Goal: Task Accomplishment & Management: Complete application form

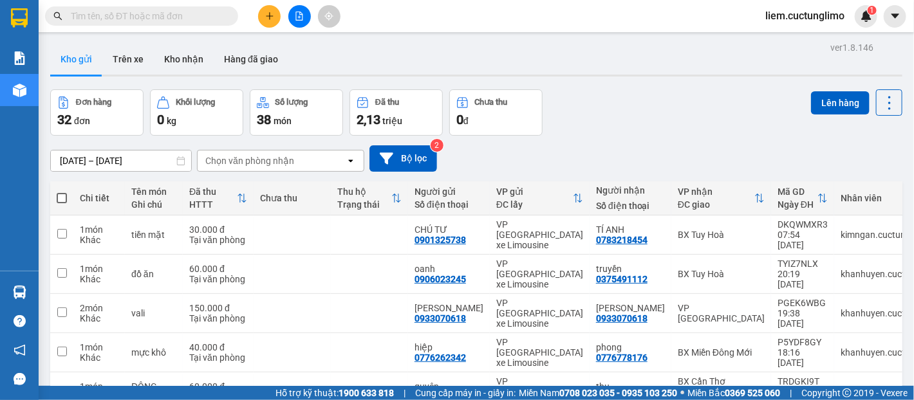
click at [266, 8] on button at bounding box center [269, 16] width 23 height 23
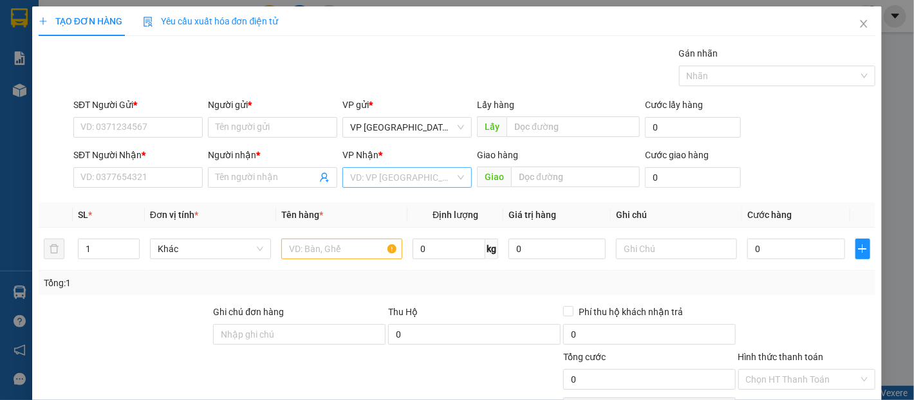
click at [401, 174] on input "search" at bounding box center [402, 177] width 105 height 19
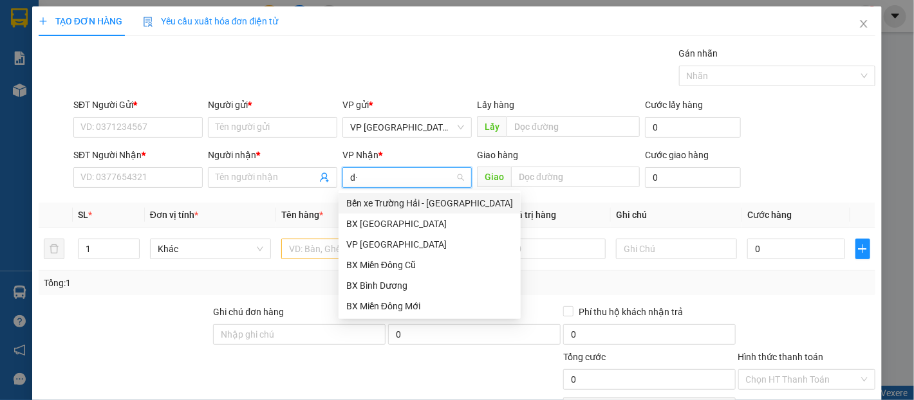
type input "d"
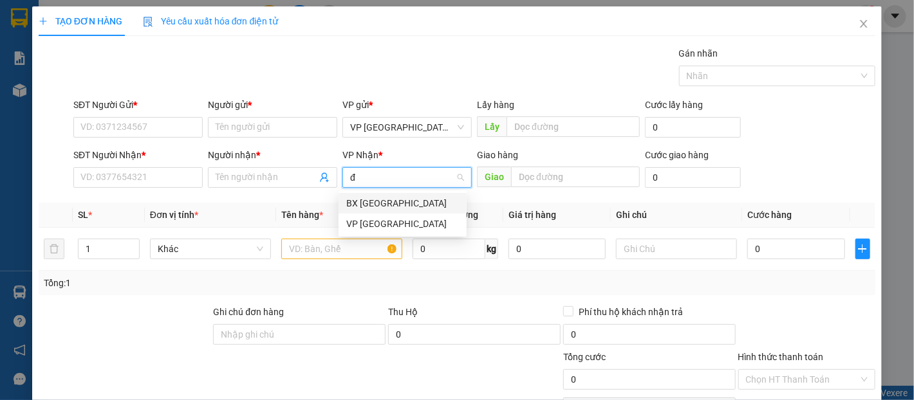
type input "đà"
click at [403, 222] on div "VP [GEOGRAPHIC_DATA]" at bounding box center [402, 224] width 113 height 14
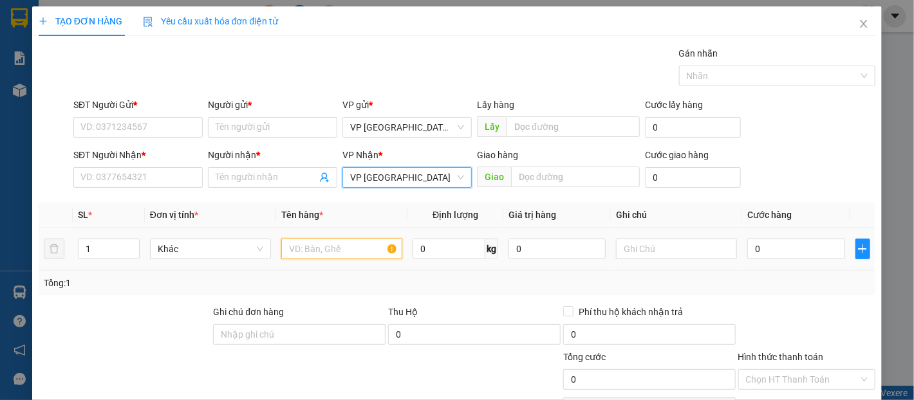
click at [316, 254] on input "text" at bounding box center [341, 249] width 121 height 21
click at [320, 256] on input "text" at bounding box center [341, 249] width 121 height 21
type input "b"
click at [331, 235] on td at bounding box center [341, 249] width 131 height 43
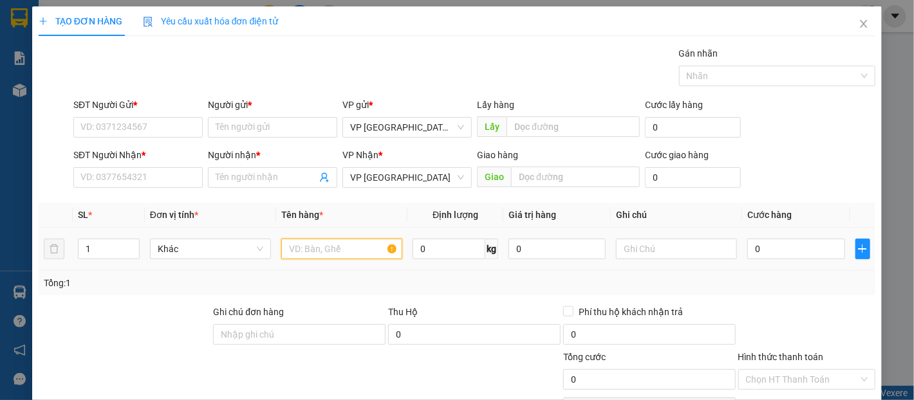
click at [337, 245] on input "text" at bounding box center [341, 249] width 121 height 21
click at [144, 174] on input "SĐT Người Nhận *" at bounding box center [137, 177] width 129 height 21
click at [274, 172] on input "Người nhận *" at bounding box center [266, 178] width 101 height 14
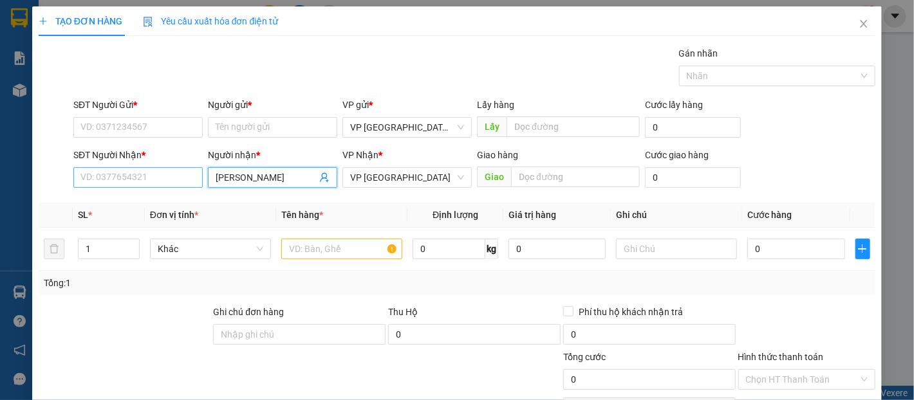
type input "[PERSON_NAME]"
click at [149, 186] on input "SĐT Người Nhận *" at bounding box center [137, 177] width 129 height 21
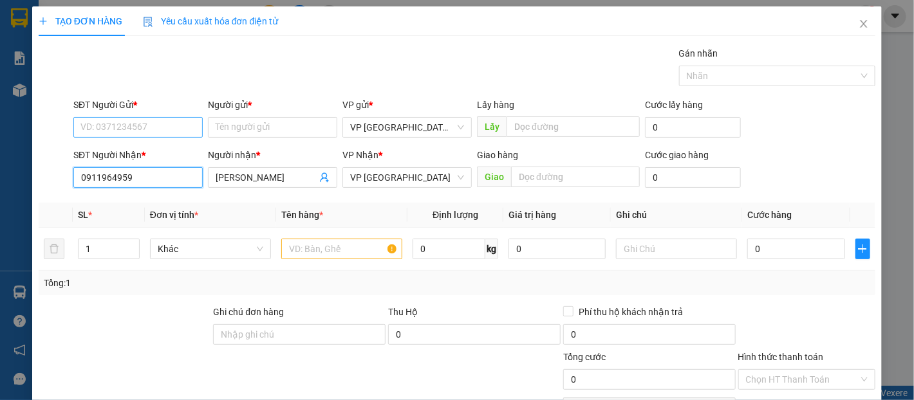
type input "0911964959"
click at [138, 128] on input "SĐT Người Gửi *" at bounding box center [137, 127] width 129 height 21
type input "0917791221"
click at [237, 113] on div "Người gửi *" at bounding box center [272, 107] width 129 height 19
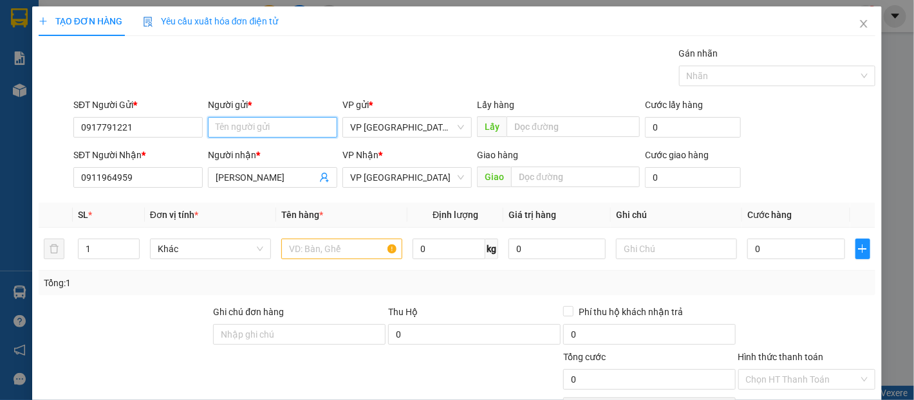
drag, startPoint x: 237, startPoint y: 113, endPoint x: 248, endPoint y: 124, distance: 15.5
click at [248, 124] on input "Người gửi *" at bounding box center [272, 127] width 129 height 21
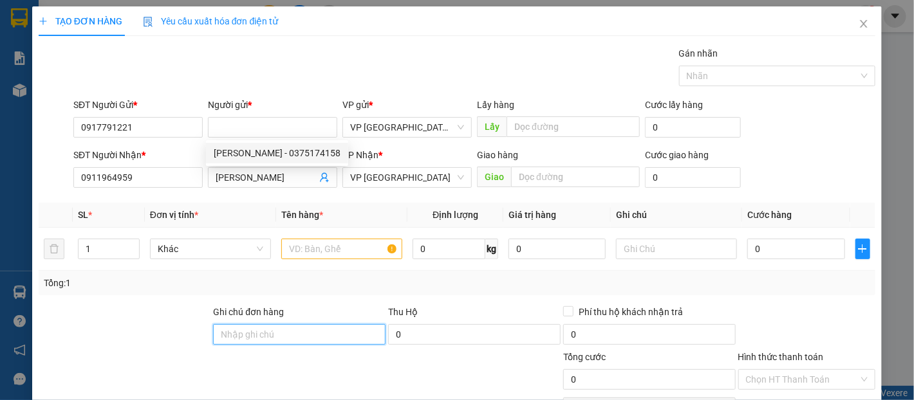
click at [250, 343] on input "Ghi chú đơn hàng" at bounding box center [299, 334] width 172 height 21
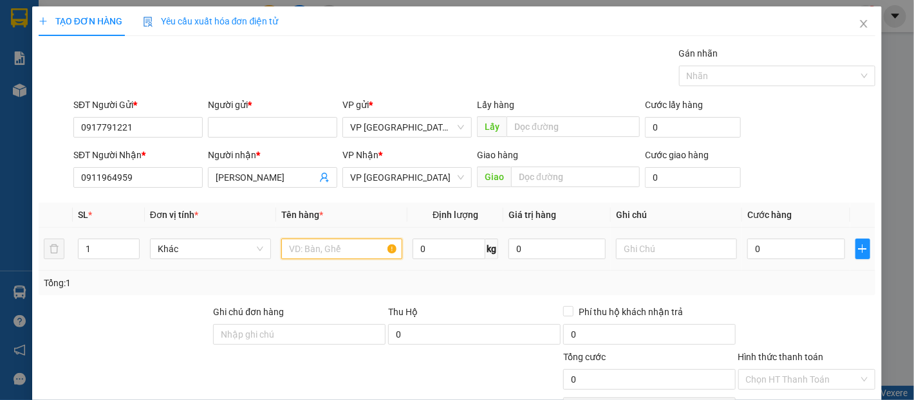
click at [293, 254] on input "text" at bounding box center [341, 249] width 121 height 21
type input "D"
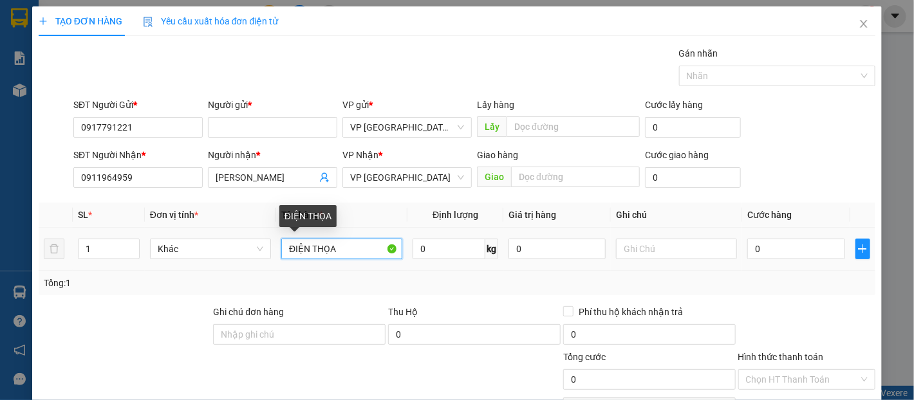
click at [322, 241] on input "ĐIỆN THỌA" at bounding box center [341, 249] width 121 height 21
click at [342, 254] on input "ĐIỆN THỌA" at bounding box center [341, 249] width 121 height 21
type input "ĐIỆN THỌAI"
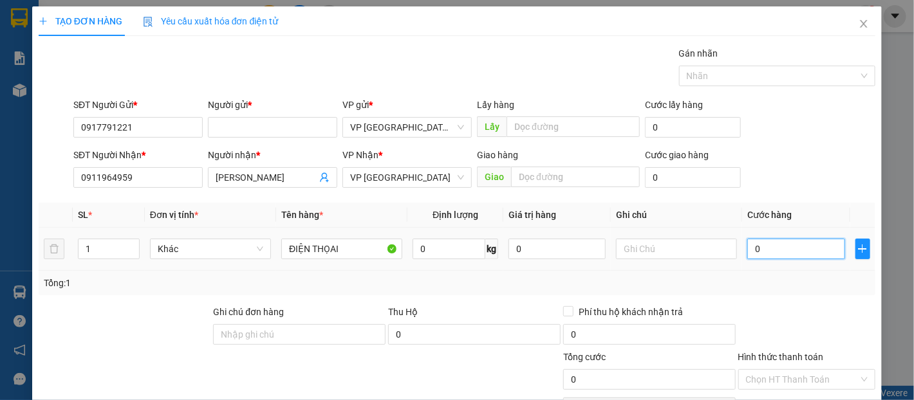
click at [776, 247] on input "0" at bounding box center [795, 249] width 97 height 21
type input "5"
type input "50"
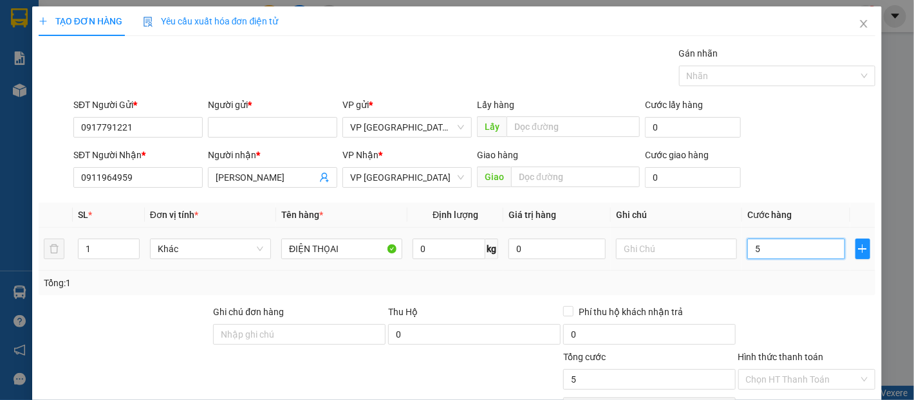
type input "50"
type input "500"
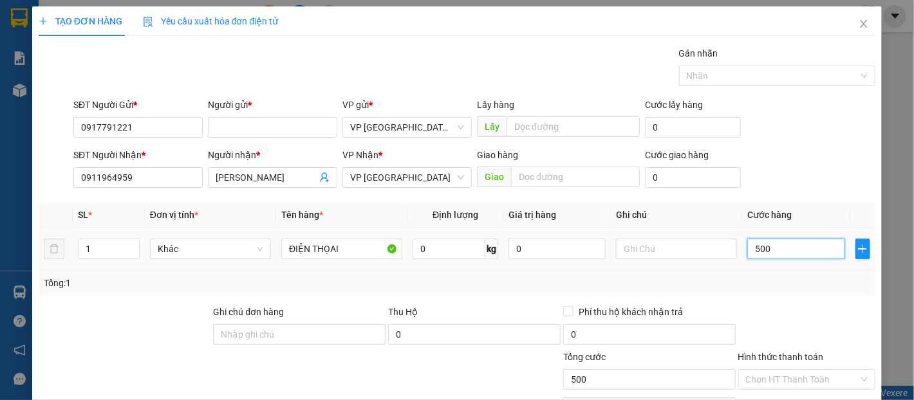
type input "5.000"
type input "50.000"
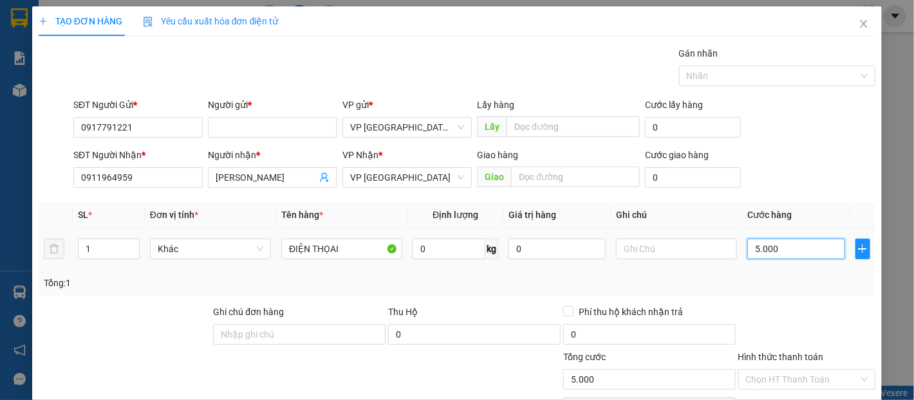
type input "50.000"
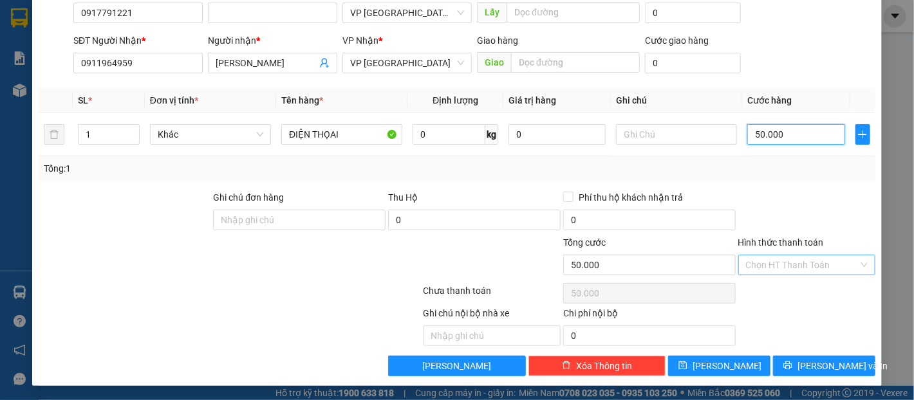
type input "50.000"
click at [773, 259] on input "Hình thức thanh toán" at bounding box center [802, 264] width 113 height 19
click at [779, 278] on div "Transit Pickup Surcharge Ids Transit Deliver Surcharge Ids Transit Deliver Surc…" at bounding box center [457, 154] width 837 height 445
click at [783, 274] on div "Hình thức thanh toán Chọn HT Thanh Toán" at bounding box center [806, 257] width 137 height 45
click at [784, 261] on input "Hình thức thanh toán" at bounding box center [802, 264] width 113 height 19
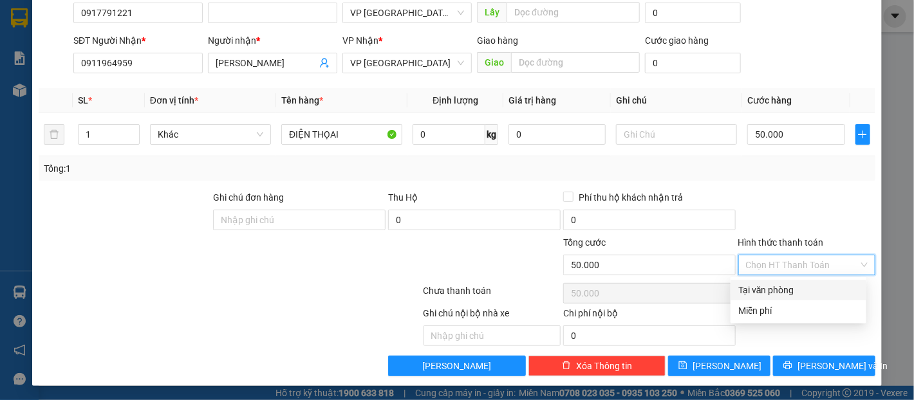
click at [784, 283] on div "Tại văn phòng" at bounding box center [798, 290] width 120 height 14
type input "0"
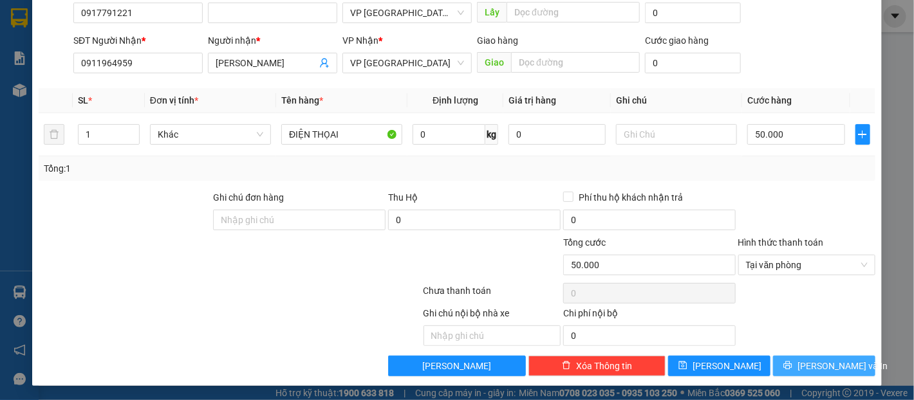
click at [822, 364] on span "[PERSON_NAME] và In" at bounding box center [842, 366] width 90 height 14
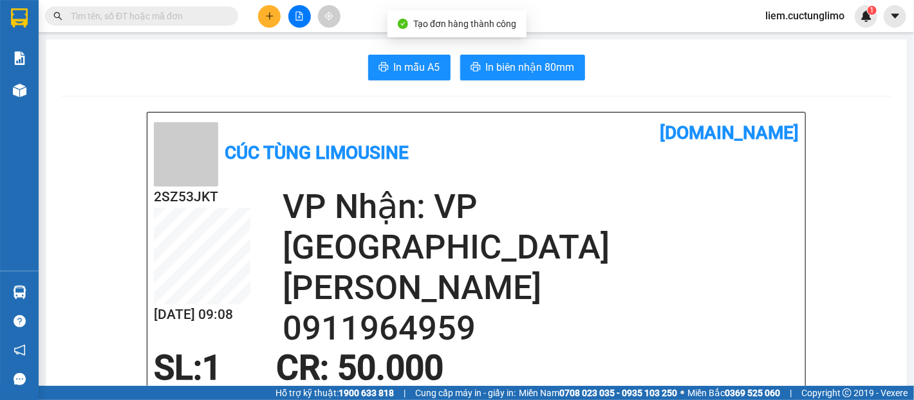
drag, startPoint x: 482, startPoint y: 37, endPoint x: 490, endPoint y: 50, distance: 15.3
click at [482, 37] on main "In mẫu A5 In biên nhận 80mm Cúc Tùng Limousine [DOMAIN_NAME] 2SZ53JKT [DATE] 09…" at bounding box center [457, 193] width 914 height 386
click at [493, 55] on button "In biên nhận 80mm" at bounding box center [522, 68] width 125 height 26
click at [494, 55] on button "In biên nhận 80mm" at bounding box center [522, 68] width 125 height 26
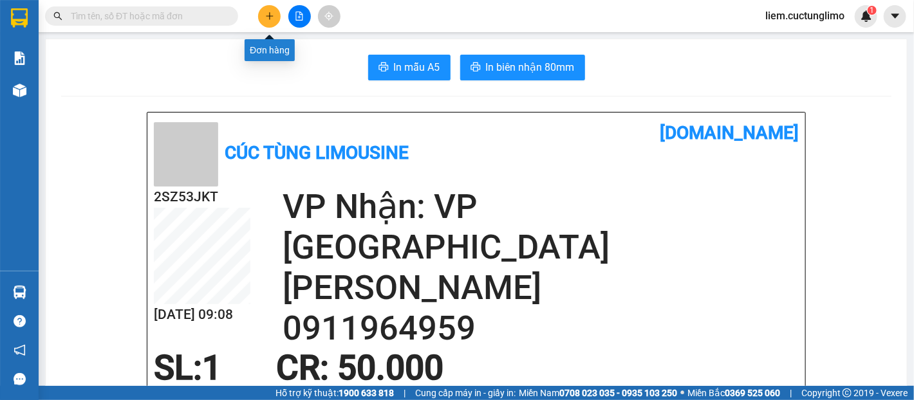
click at [266, 13] on icon "plus" at bounding box center [269, 16] width 9 height 9
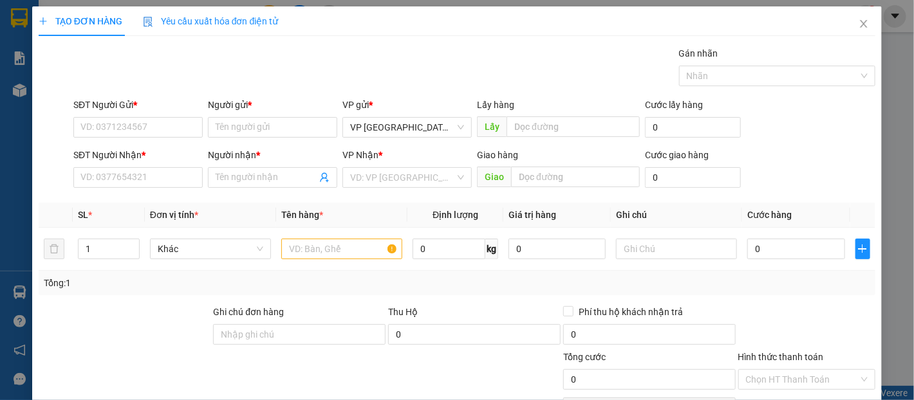
click at [372, 192] on div "Transit Pickup Surcharge Ids Transit Deliver Surcharge Ids Transit Deliver Surc…" at bounding box center [457, 268] width 837 height 445
click at [374, 186] on input "search" at bounding box center [402, 177] width 105 height 19
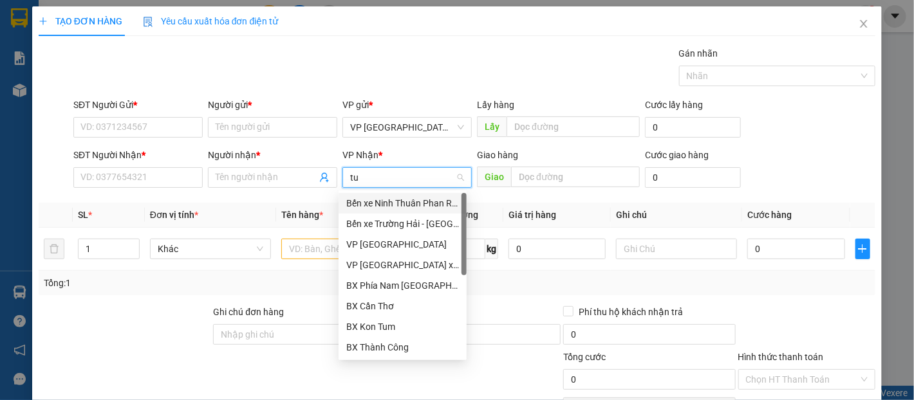
type input "tuy"
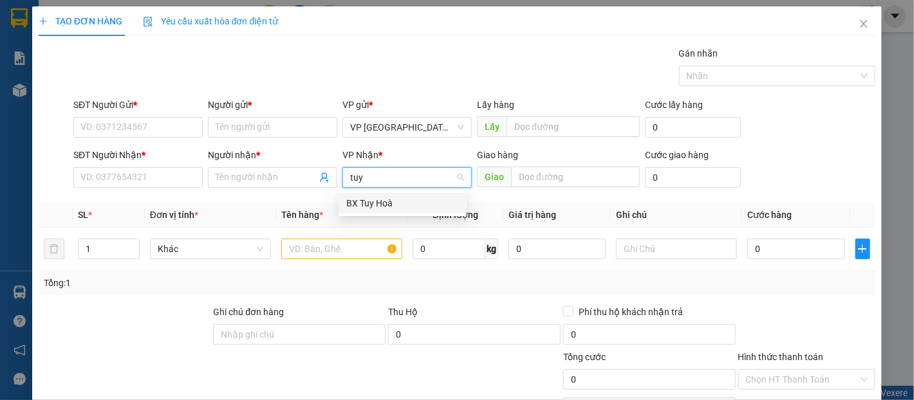
click at [383, 203] on div "BX Tuy Hoà" at bounding box center [402, 203] width 113 height 14
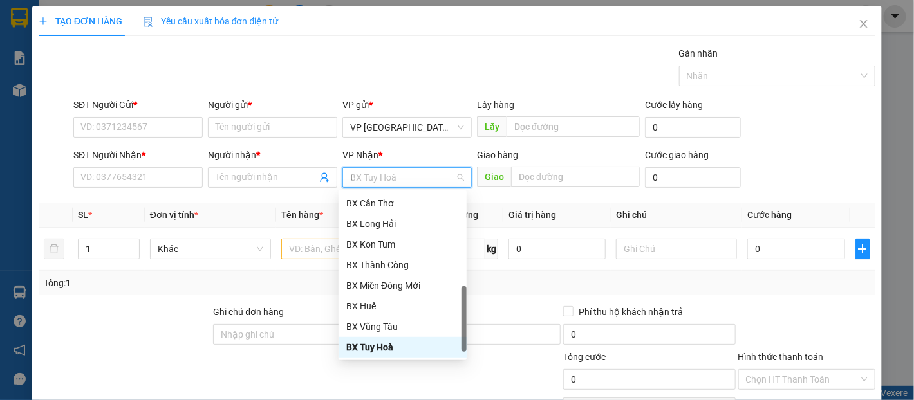
scroll to position [62, 0]
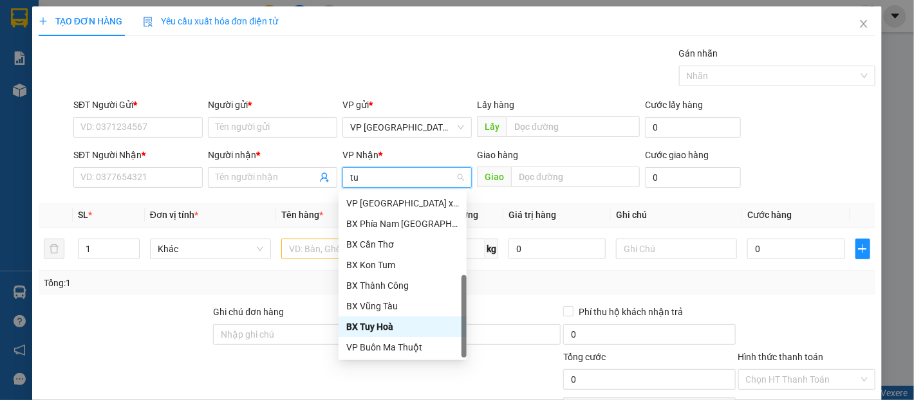
type input "tuy"
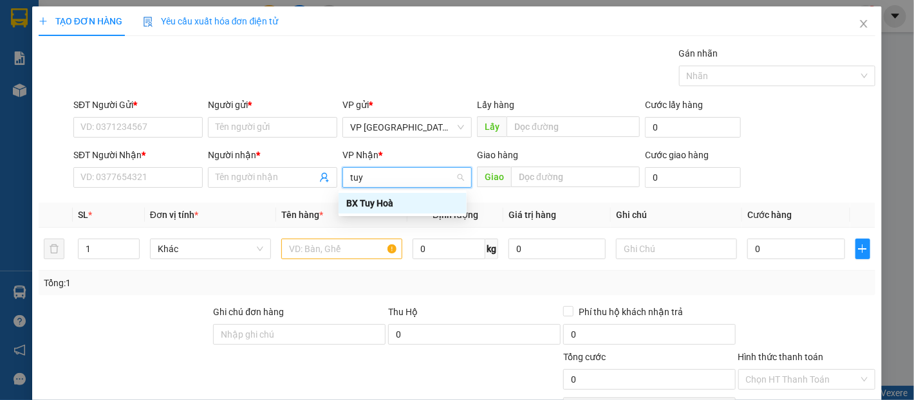
click at [365, 198] on div "BX Tuy Hoà" at bounding box center [402, 203] width 113 height 14
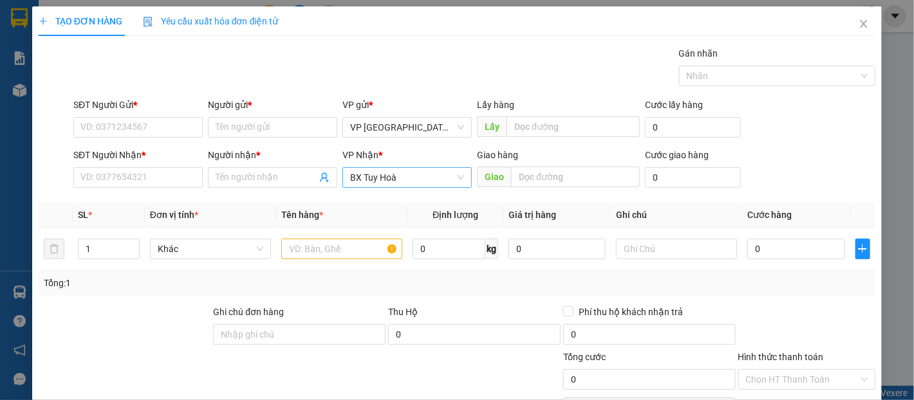
click at [119, 139] on div "SĐT Người Gửi * VD: 0371234567" at bounding box center [137, 120] width 129 height 45
click at [122, 130] on input "SĐT Người Gửi *" at bounding box center [137, 127] width 129 height 21
click at [120, 133] on input "SĐT Người Gửi *" at bounding box center [137, 127] width 129 height 21
